Goal: Check status: Check status

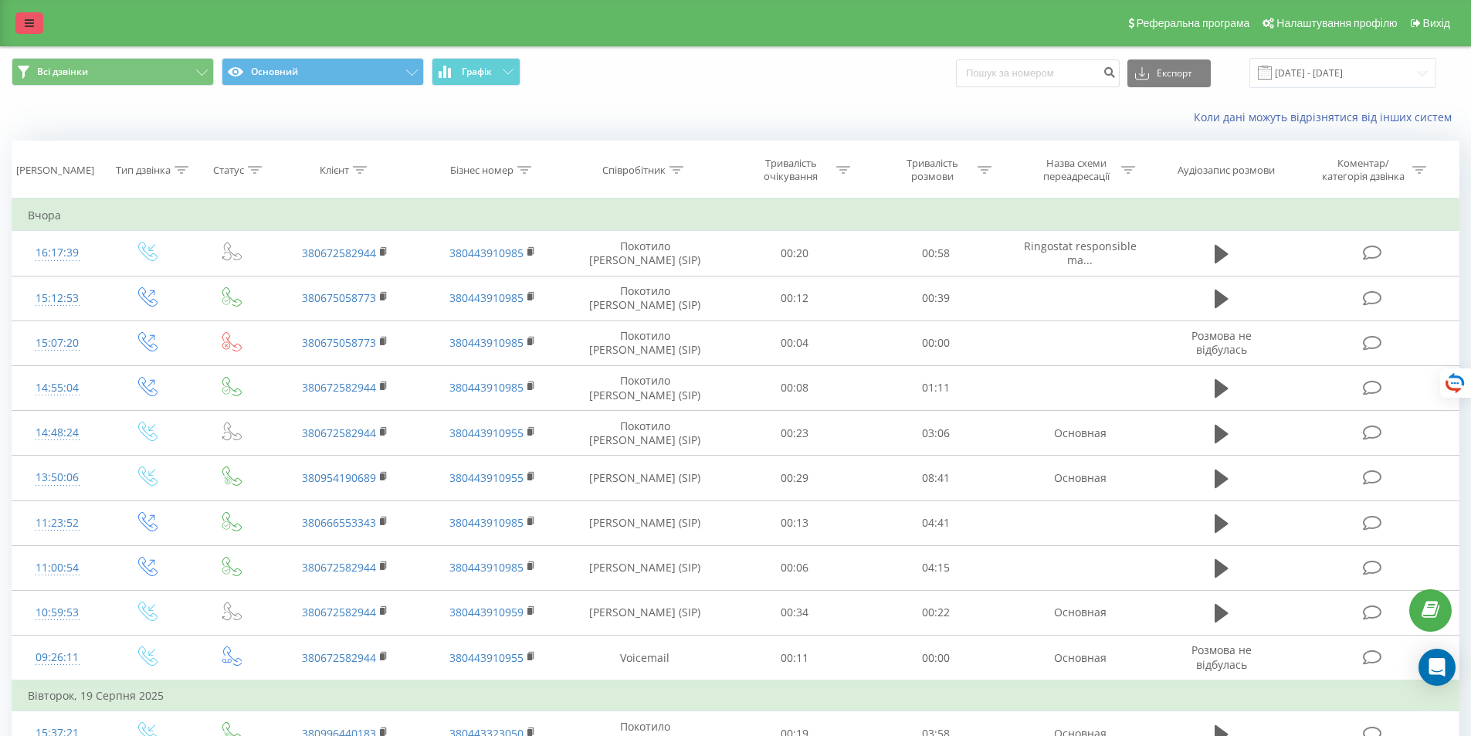
click at [21, 19] on link at bounding box center [29, 23] width 28 height 22
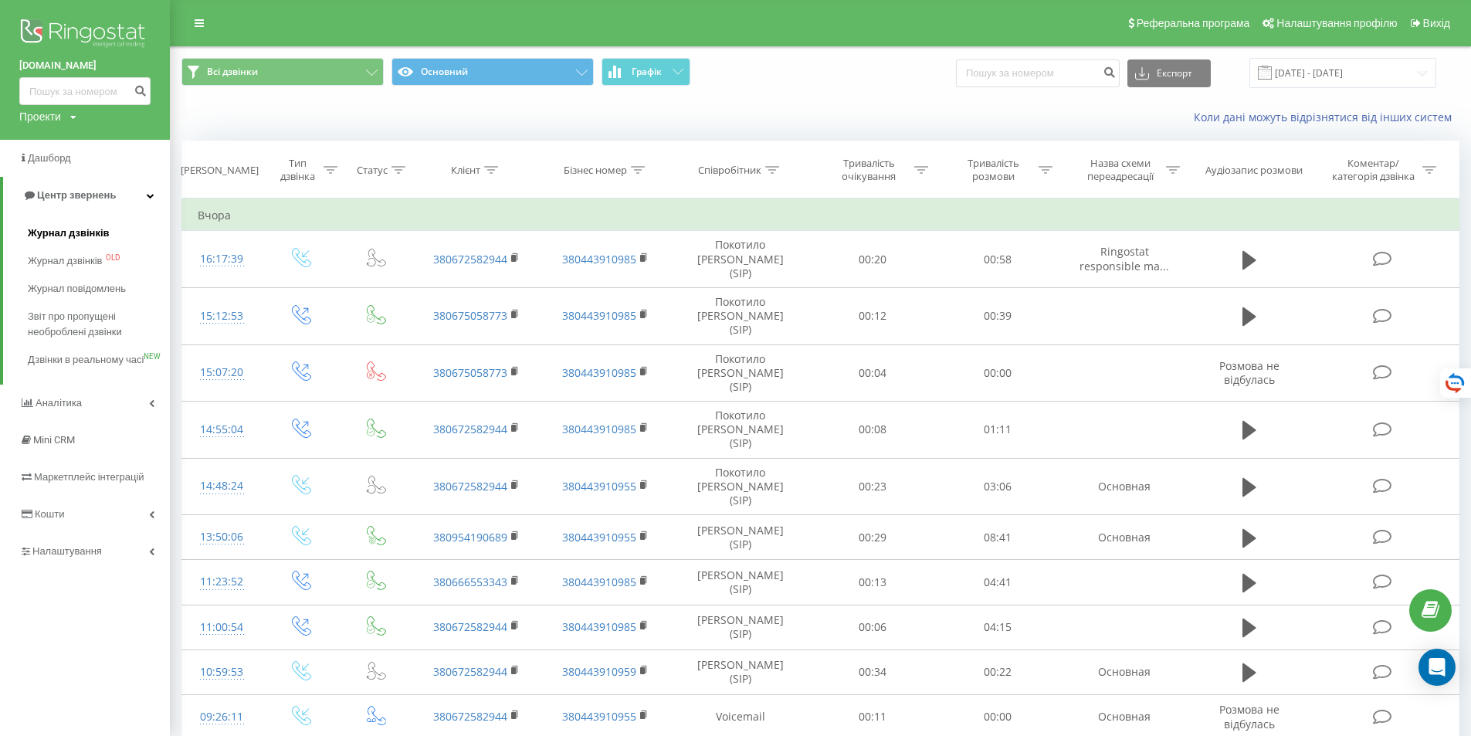
click at [70, 235] on span "Журнал дзвінків" at bounding box center [69, 232] width 82 height 15
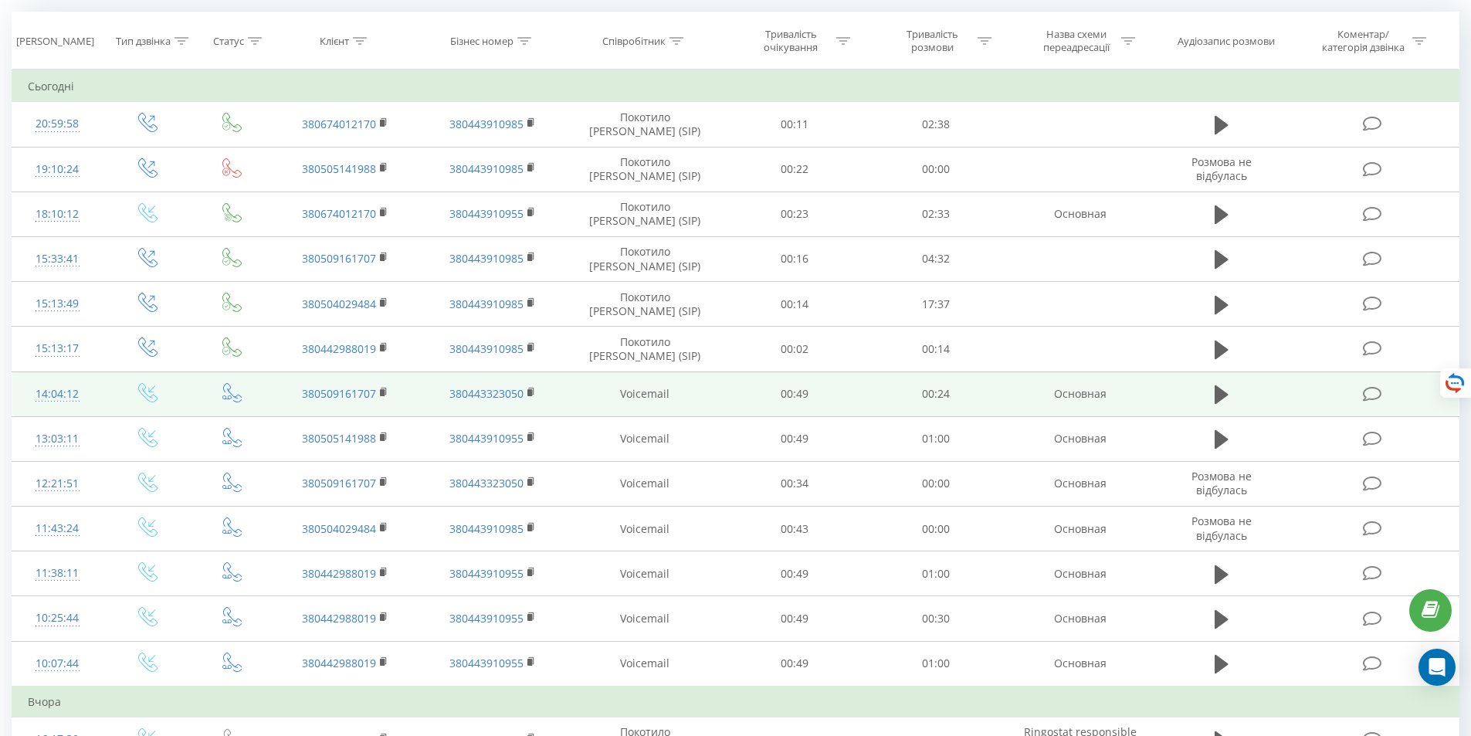
scroll to position [120, 0]
